Goal: Task Accomplishment & Management: Manage account settings

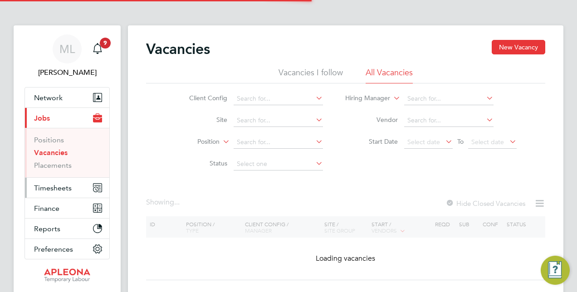
click at [68, 181] on button "Timesheets" at bounding box center [67, 188] width 84 height 20
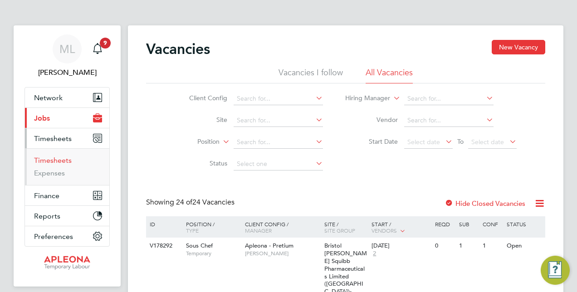
click at [47, 160] on link "Timesheets" at bounding box center [53, 160] width 38 height 9
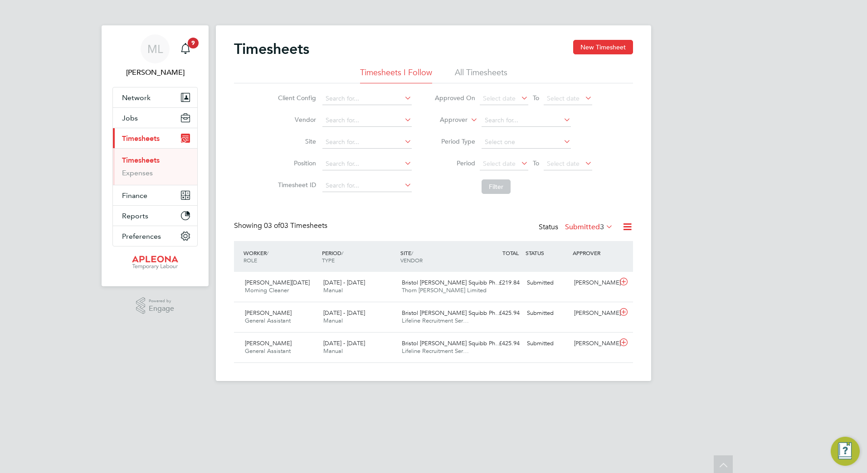
scroll to position [5, 5]
drag, startPoint x: 377, startPoint y: 292, endPoint x: 387, endPoint y: 295, distance: 10.3
click at [377, 292] on div "16 - 22 Aug 2025 Manual" at bounding box center [359, 287] width 78 height 23
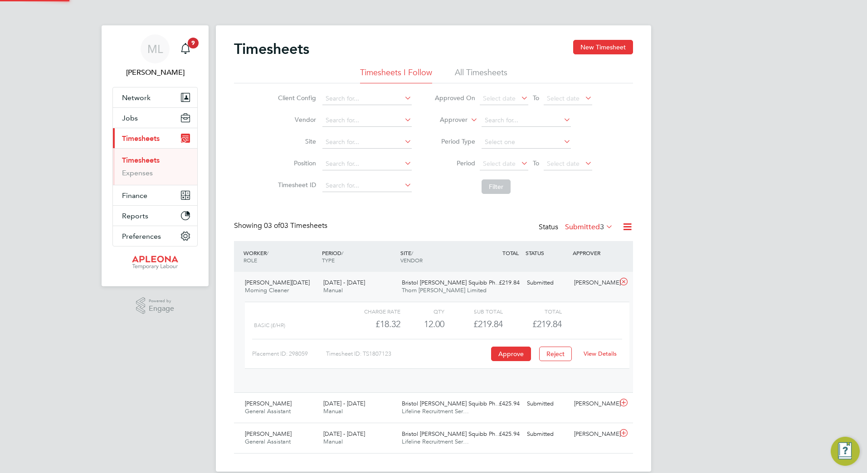
scroll to position [15, 88]
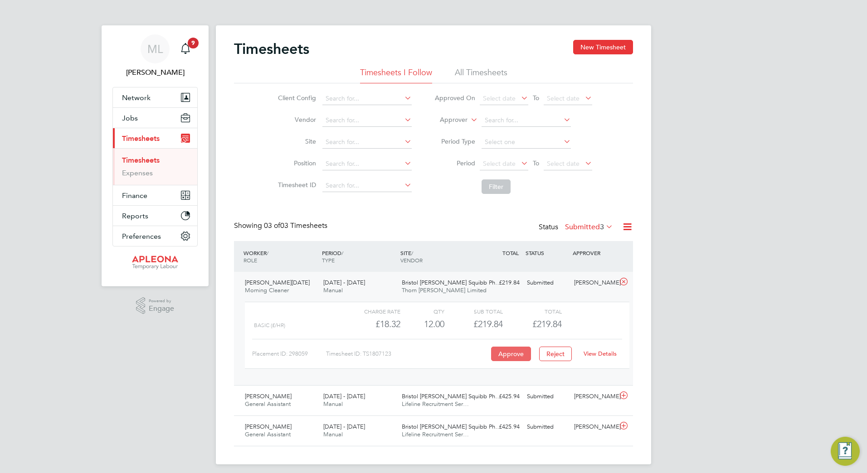
click at [513, 292] on button "Approve" at bounding box center [511, 354] width 40 height 15
click at [396, 292] on div "16 - 22 Aug 2025 Manual" at bounding box center [359, 401] width 78 height 23
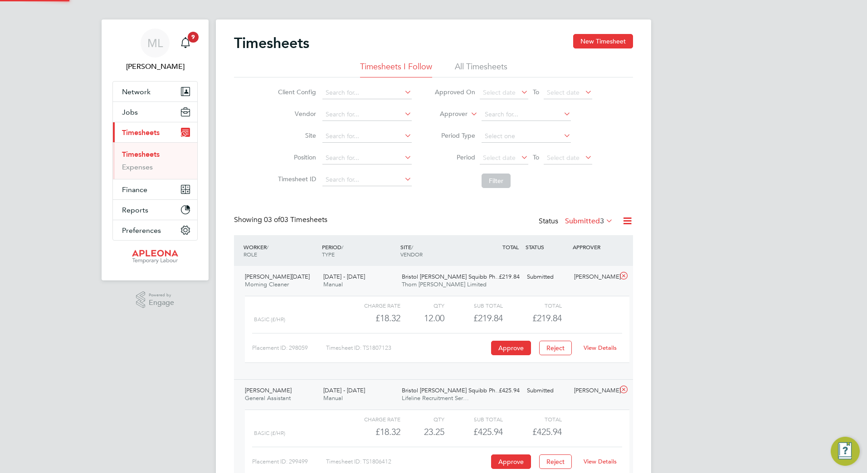
scroll to position [45, 0]
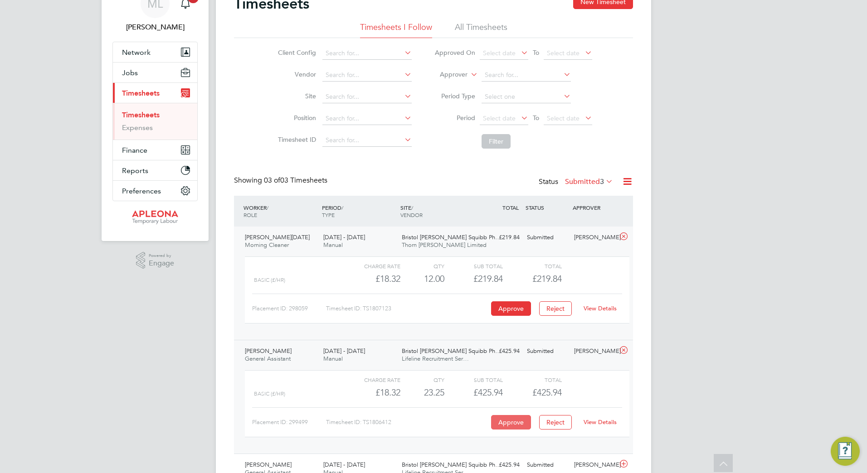
click at [511, 292] on button "Approve" at bounding box center [511, 422] width 40 height 15
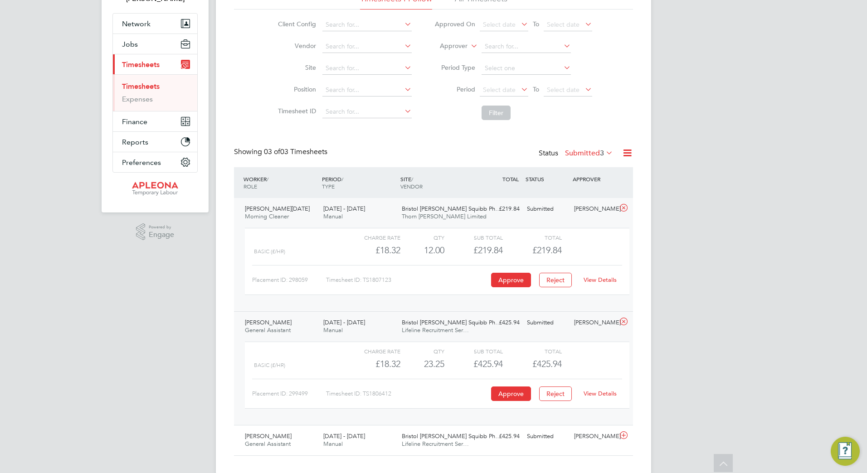
scroll to position [89, 0]
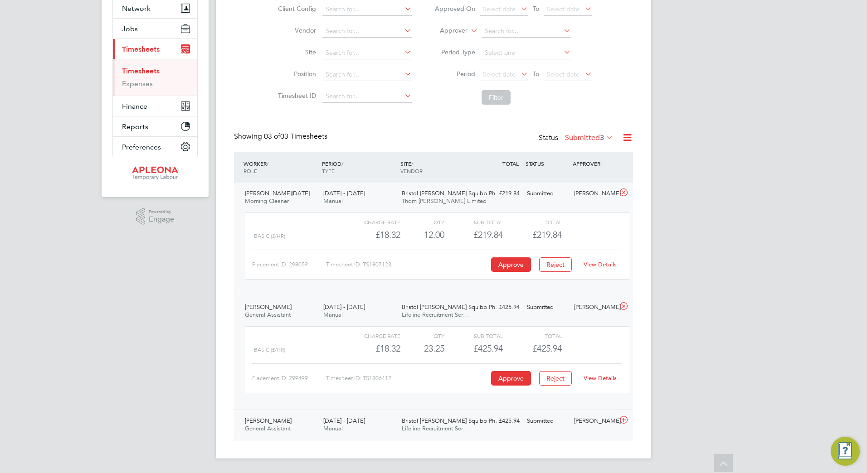
click at [455, 292] on div "Bristol Myers Squibb Ph… Lifeline Recruitment Ser…" at bounding box center [437, 425] width 78 height 23
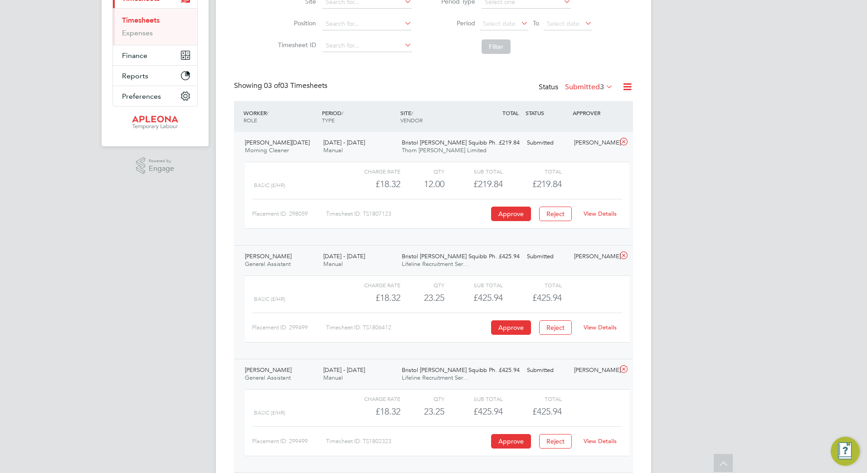
scroll to position [173, 0]
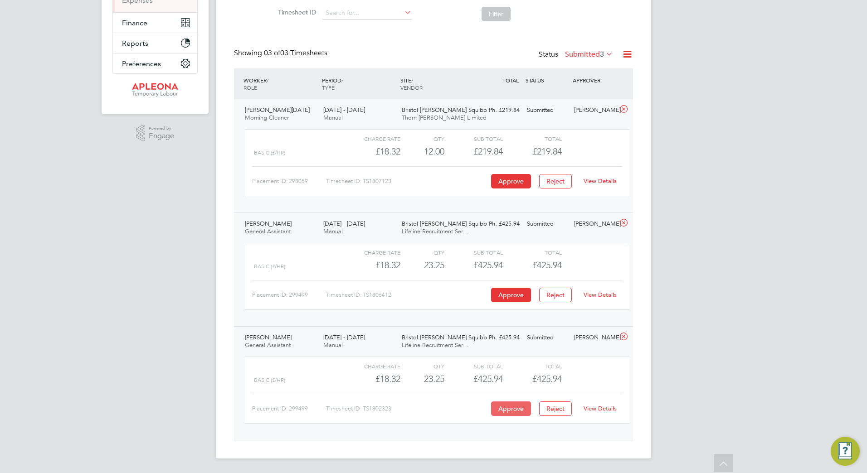
click at [515, 292] on button "Approve" at bounding box center [511, 409] width 40 height 15
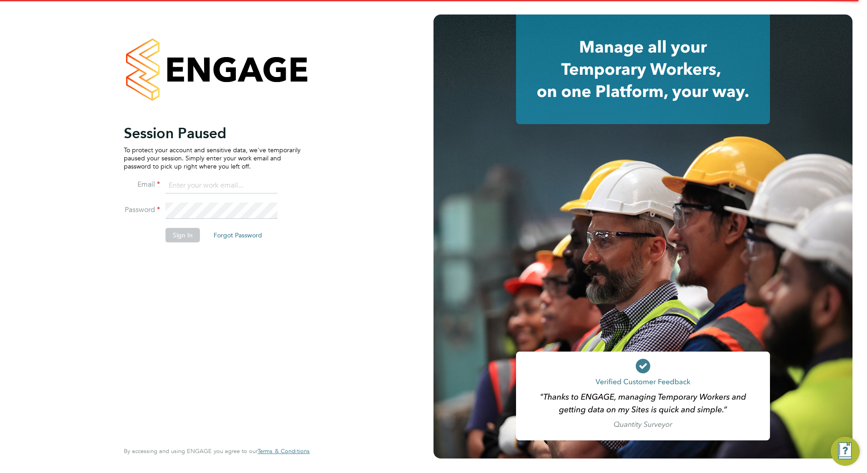
type input "matthew.lee@bms.com"
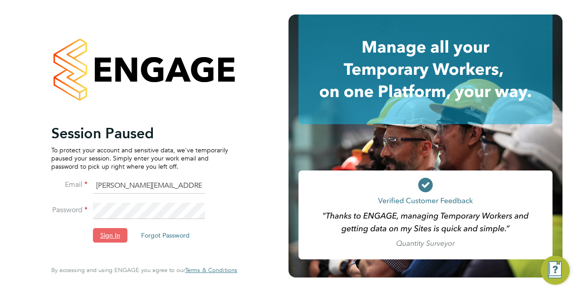
click at [112, 239] on button "Sign In" at bounding box center [110, 235] width 34 height 15
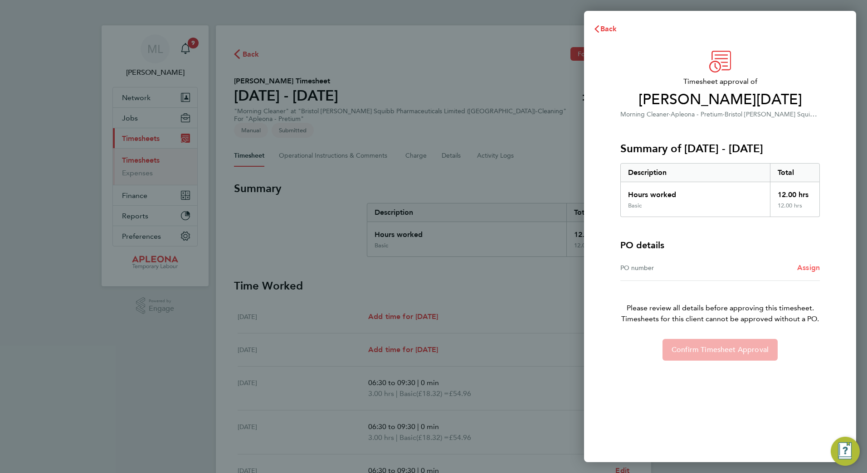
click at [806, 263] on link "Assign" at bounding box center [808, 268] width 23 height 11
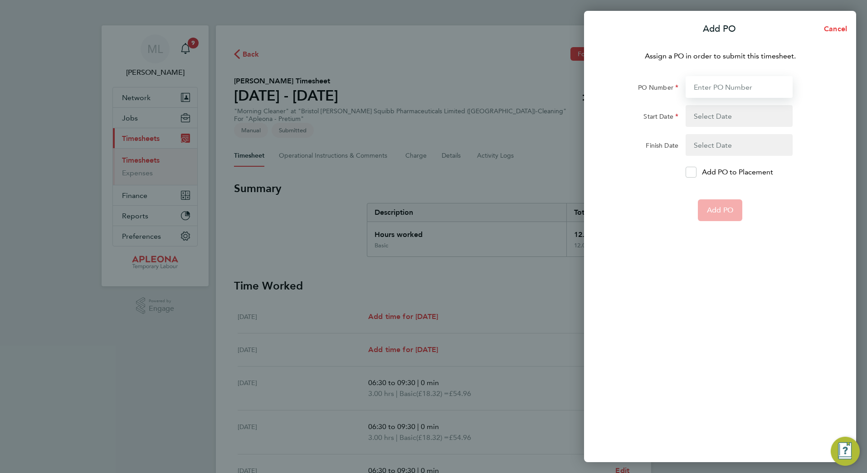
click at [718, 97] on input "PO Number" at bounding box center [739, 87] width 107 height 22
paste input "PO2523594"
type input "PO2523594"
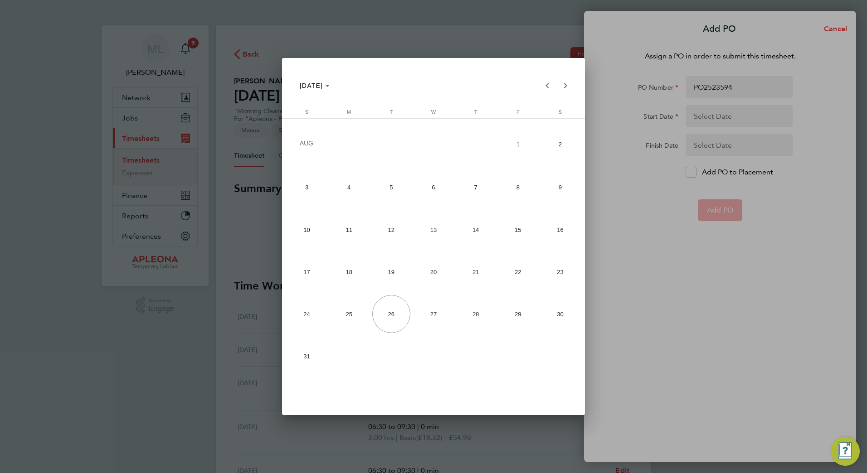
drag, startPoint x: 342, startPoint y: 274, endPoint x: 364, endPoint y: 293, distance: 28.6
click at [343, 274] on span "18" at bounding box center [349, 272] width 38 height 38
type input "[DATE]"
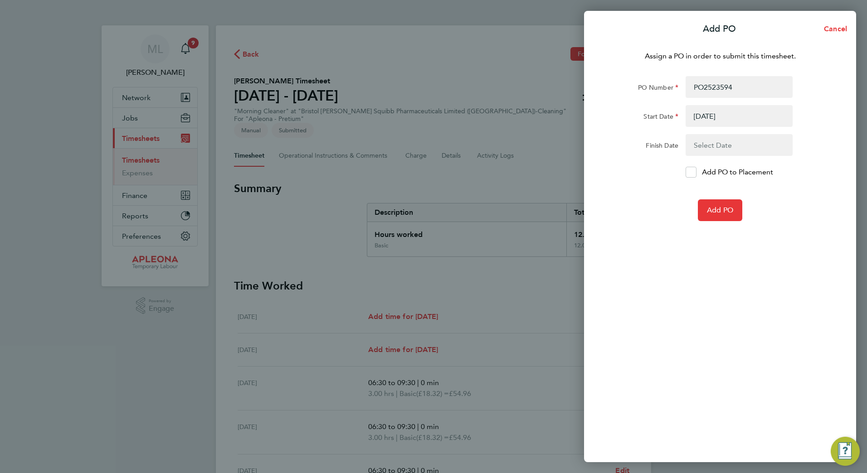
click at [725, 135] on body "ML Matthew Lee Notifications 9 Applications: Network Sites Workers Jobs Positio…" at bounding box center [433, 328] width 867 height 656
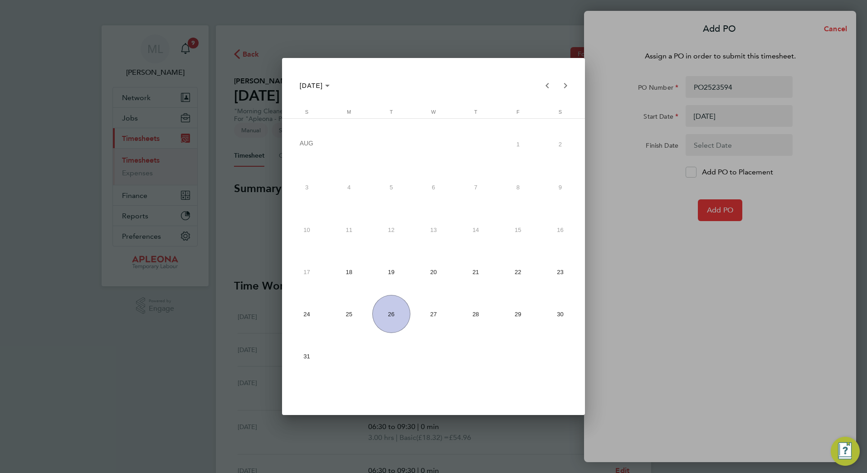
click at [511, 278] on span "22" at bounding box center [518, 272] width 38 height 38
type input "[DATE]"
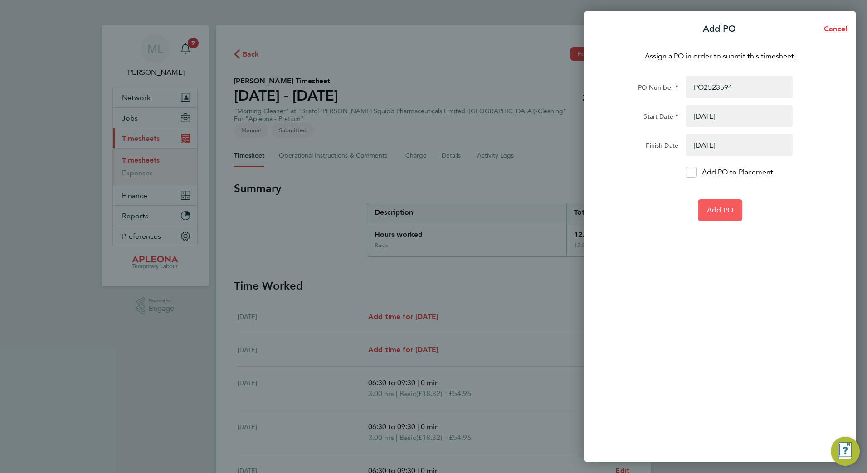
click at [712, 213] on span "Add PO" at bounding box center [720, 210] width 26 height 9
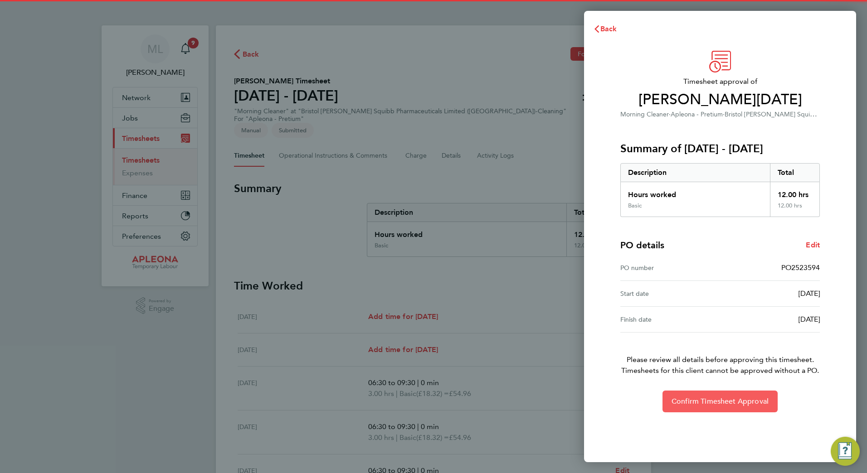
click at [709, 408] on button "Confirm Timesheet Approval" at bounding box center [719, 402] width 115 height 22
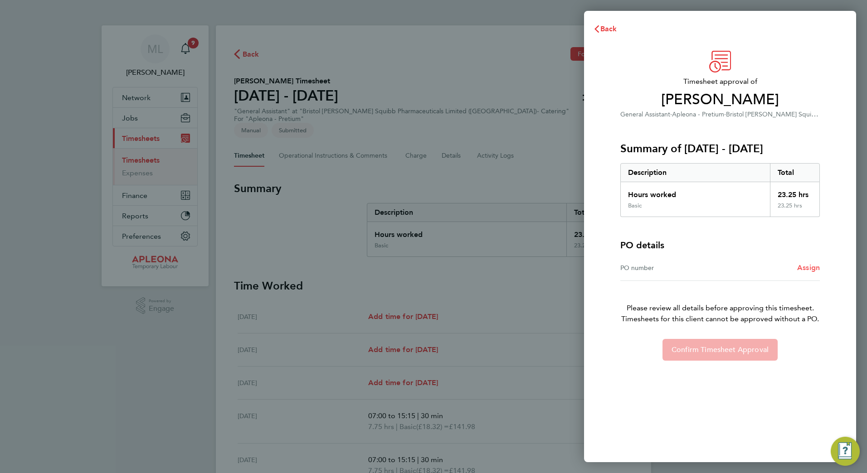
click at [797, 267] on span "Assign" at bounding box center [808, 267] width 23 height 9
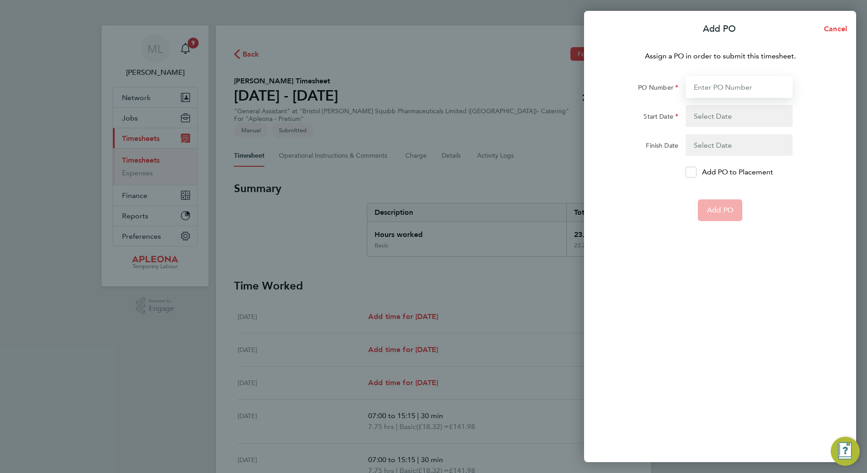
click at [715, 86] on input "PO Number" at bounding box center [739, 87] width 107 height 22
paste input "PO2523595"
type input "PO2523595"
click at [735, 108] on button "button" at bounding box center [739, 116] width 107 height 22
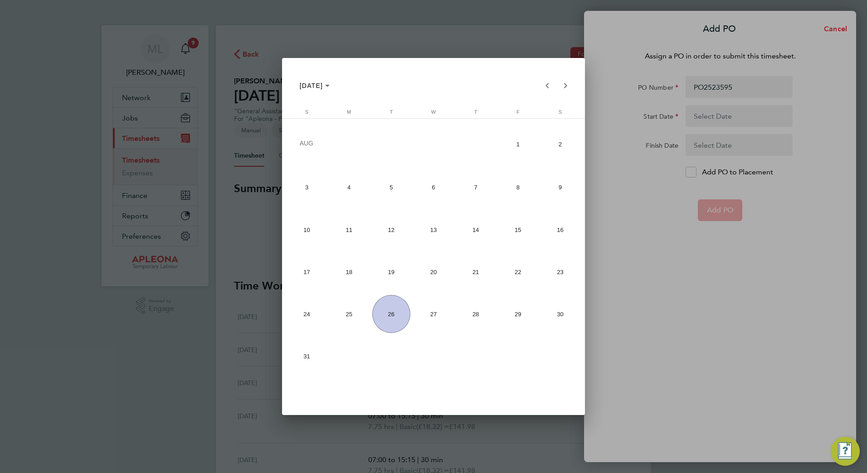
click at [343, 273] on span "18" at bounding box center [349, 272] width 38 height 38
type input "18 Aug 25"
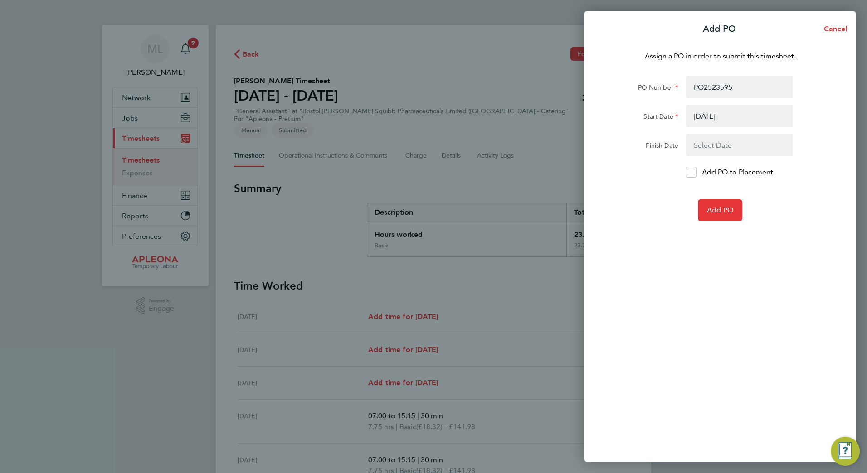
click at [714, 141] on button "button" at bounding box center [739, 145] width 107 height 22
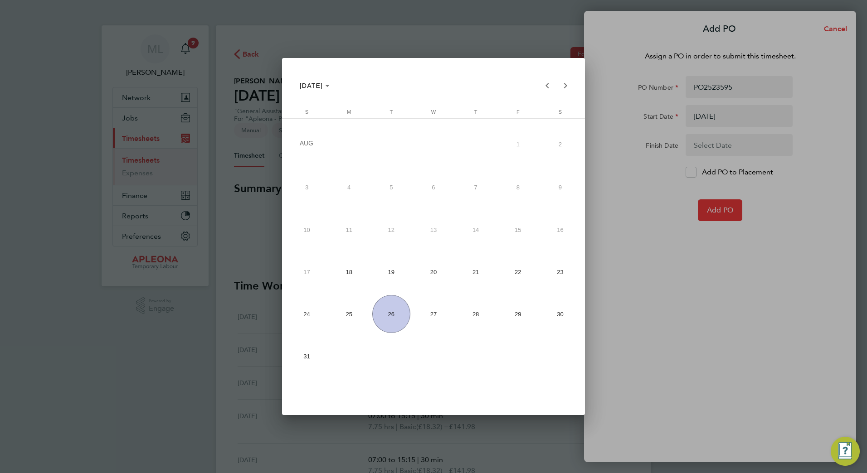
click at [516, 275] on span "22" at bounding box center [518, 272] width 38 height 38
type input "22 Aug 25"
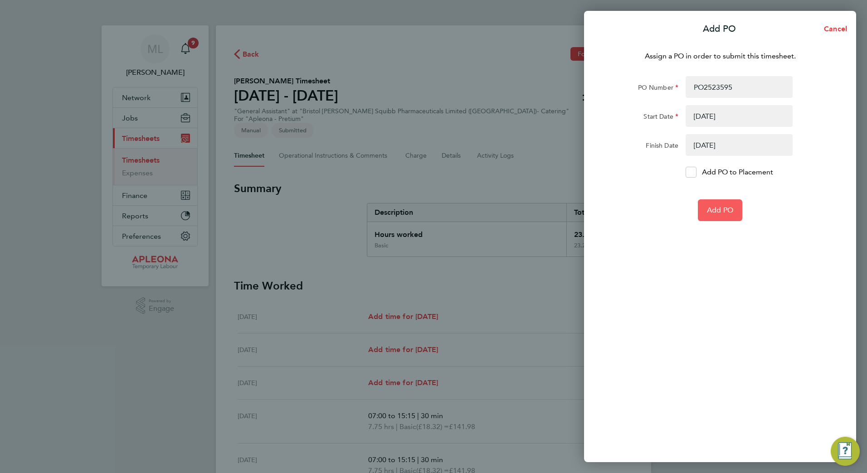
click at [735, 202] on button "Add PO" at bounding box center [720, 211] width 44 height 22
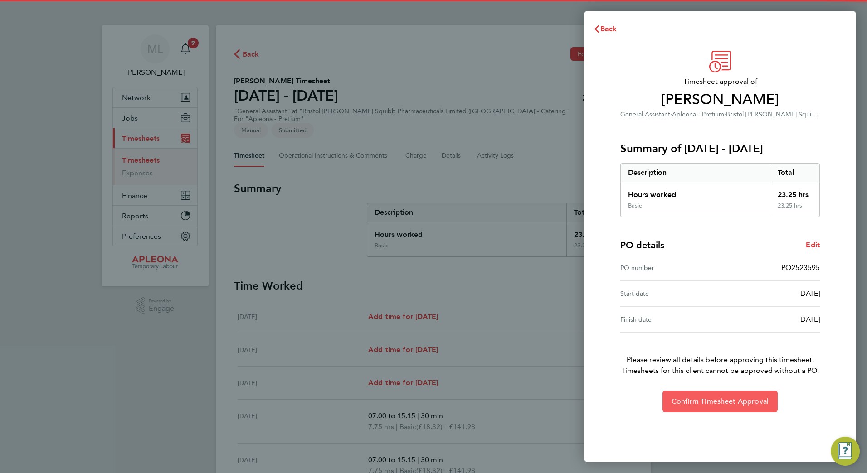
click at [723, 399] on span "Confirm Timesheet Approval" at bounding box center [720, 401] width 97 height 9
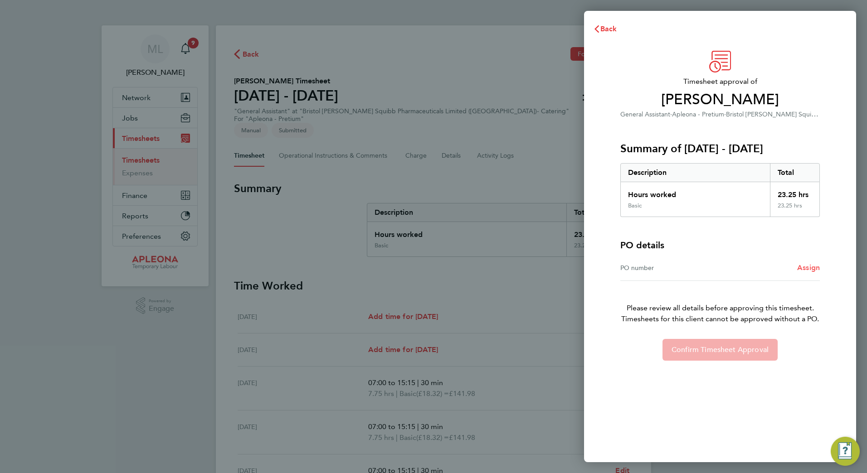
click at [804, 267] on span "Assign" at bounding box center [808, 267] width 23 height 9
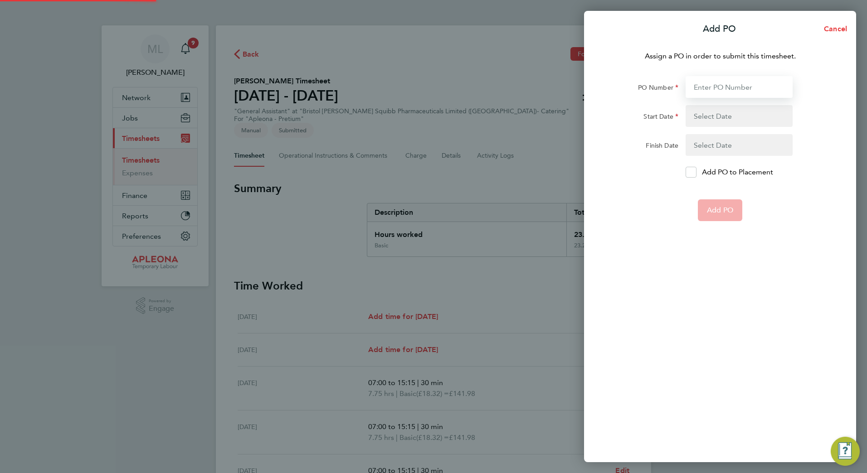
click at [725, 83] on input "PO Number" at bounding box center [739, 87] width 107 height 22
paste input "PO2523595"
type input "PO2523595"
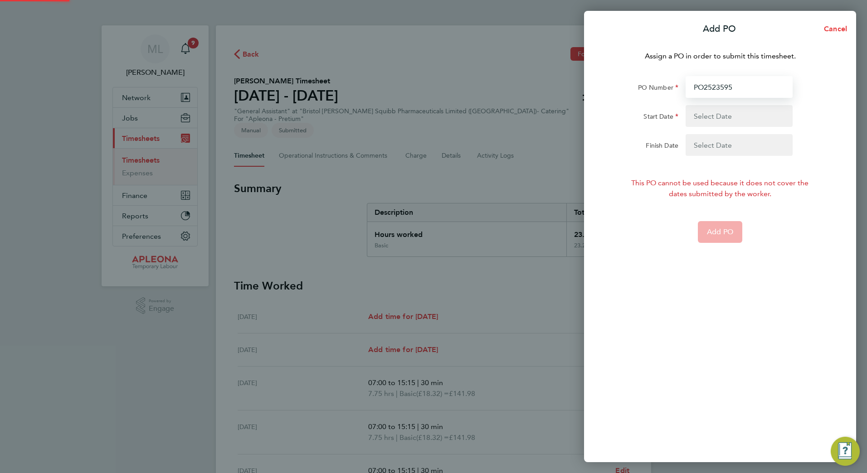
type input "[DATE]"
type input "PO2523595"
click at [735, 119] on button "button" at bounding box center [739, 116] width 107 height 22
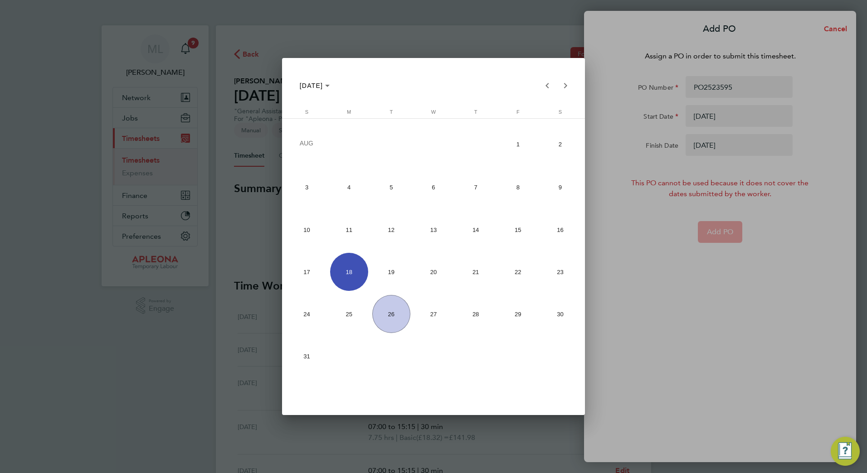
click at [340, 227] on span "11" at bounding box center [349, 230] width 38 height 38
type input "11 Aug 25"
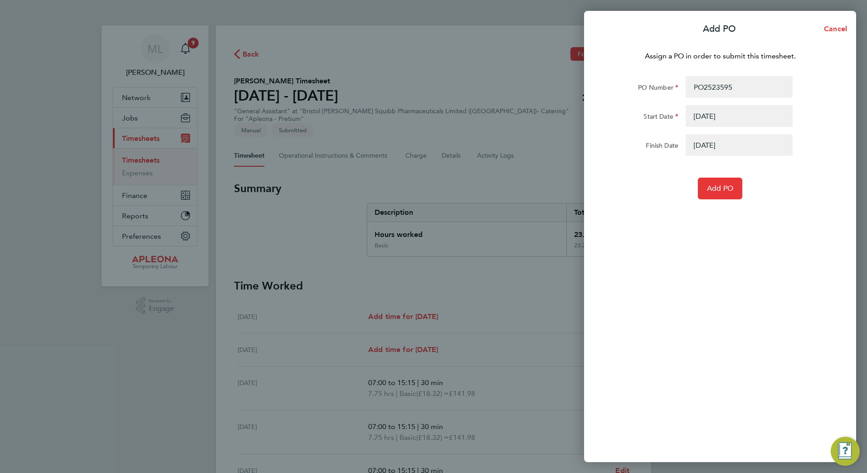
click at [691, 147] on button "button" at bounding box center [739, 145] width 107 height 22
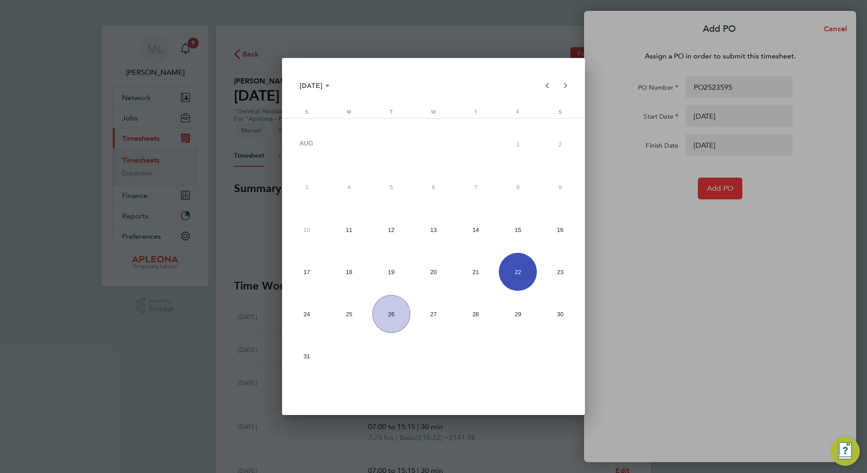
click at [511, 235] on span "15" at bounding box center [518, 230] width 38 height 38
type input "15 Aug 25"
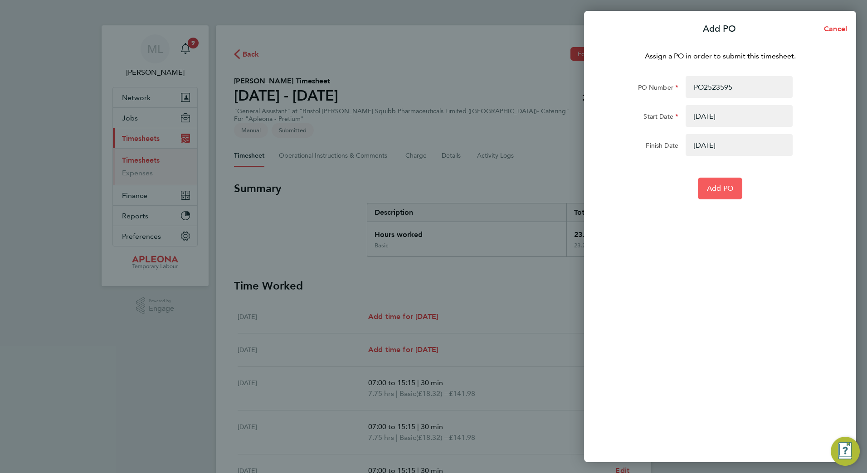
click at [721, 192] on span "Add PO" at bounding box center [720, 188] width 26 height 9
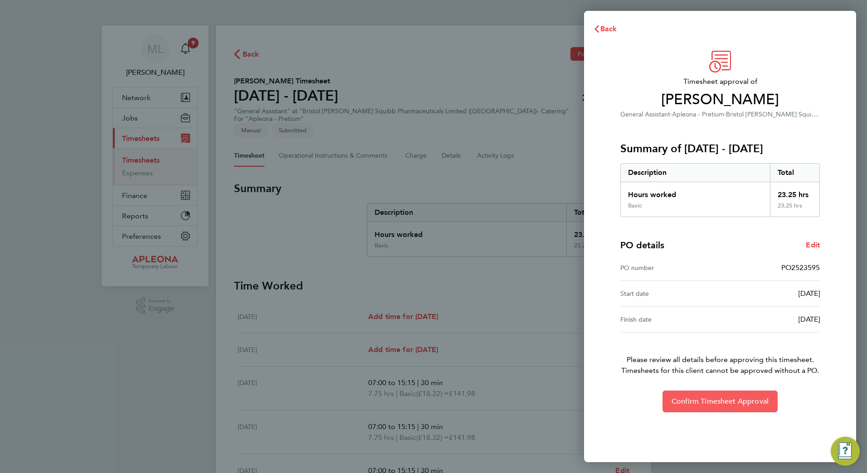
click at [749, 398] on span "Confirm Timesheet Approval" at bounding box center [720, 401] width 97 height 9
